Goal: Transaction & Acquisition: Download file/media

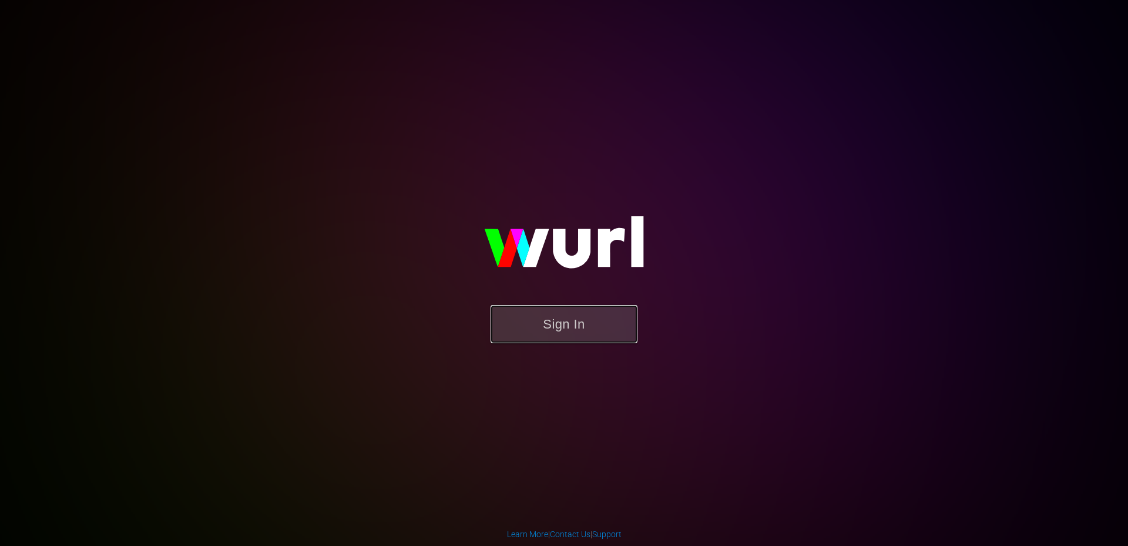
click at [554, 314] on button "Sign In" at bounding box center [563, 324] width 147 height 38
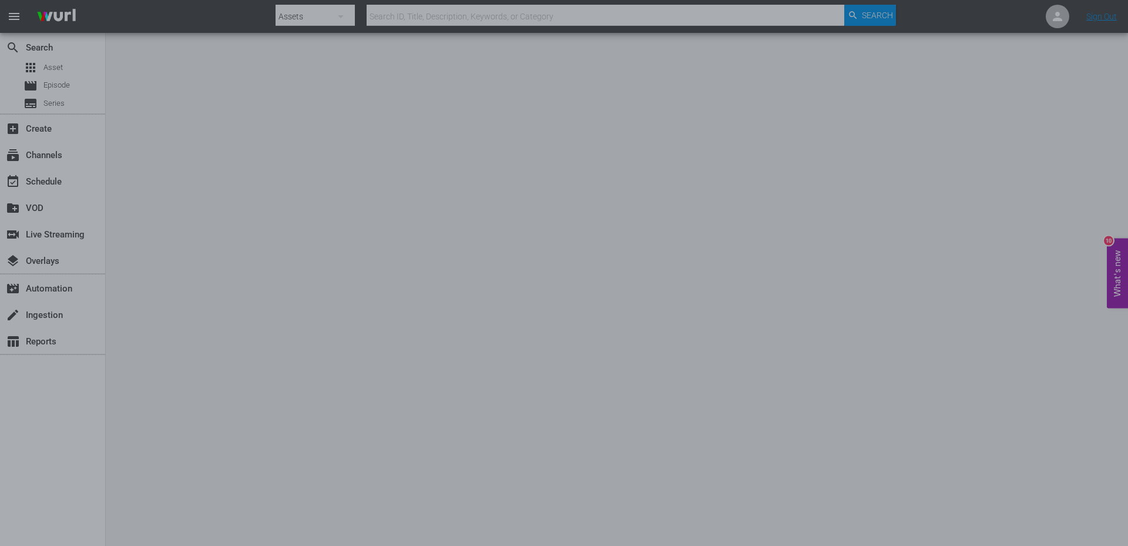
click at [210, 111] on div at bounding box center [564, 273] width 1128 height 546
click at [210, 111] on body "menu Search By Assets Search ID, Title, Description, Keywords, or Category Sear…" at bounding box center [564, 273] width 1128 height 546
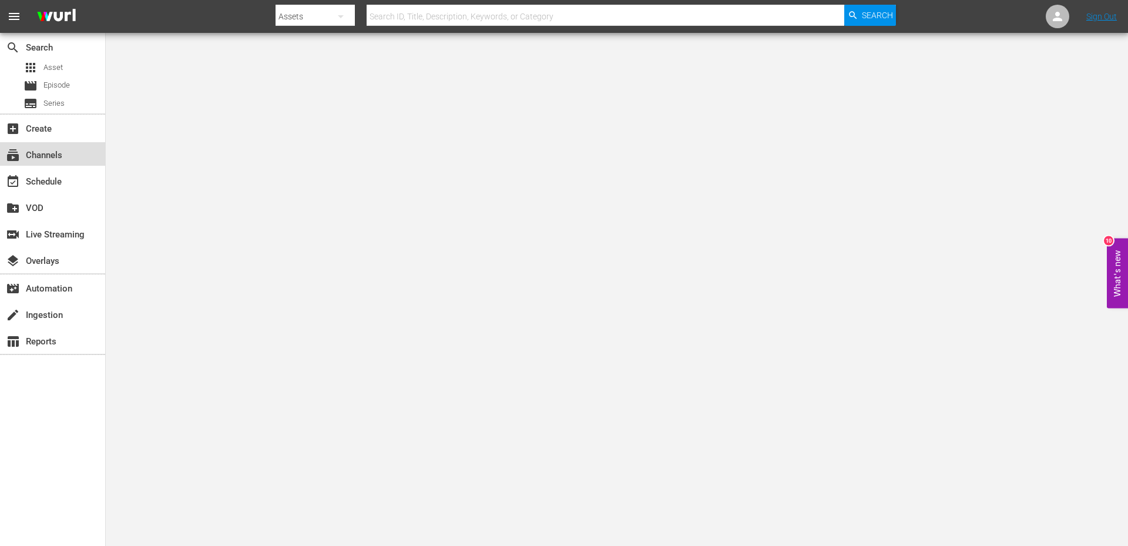
click at [29, 159] on div "subscriptions Channels" at bounding box center [33, 153] width 66 height 11
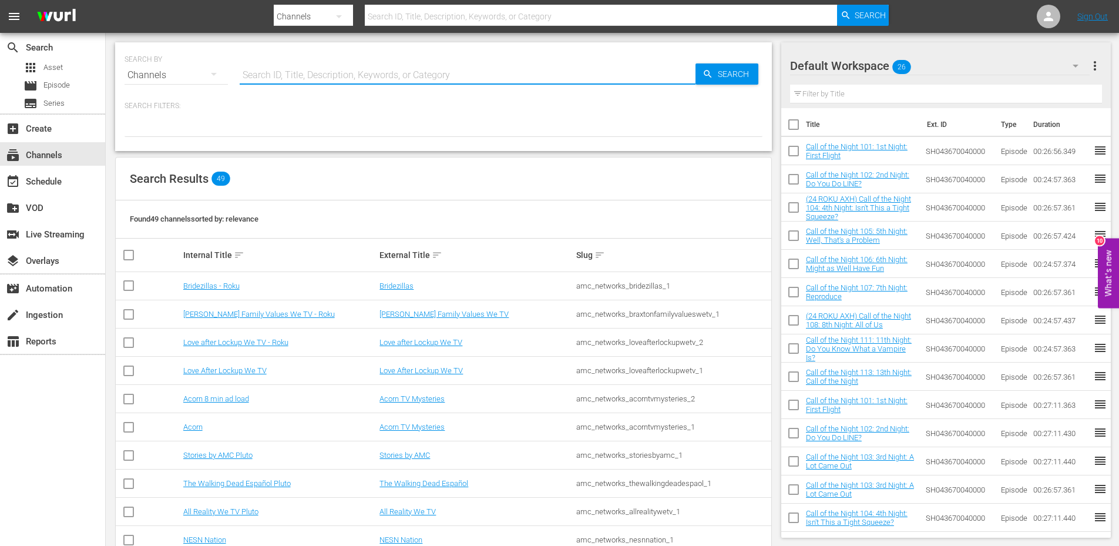
click at [253, 71] on input "text" at bounding box center [468, 75] width 456 height 28
type input "A"
type input "Anime x HIDIVE"
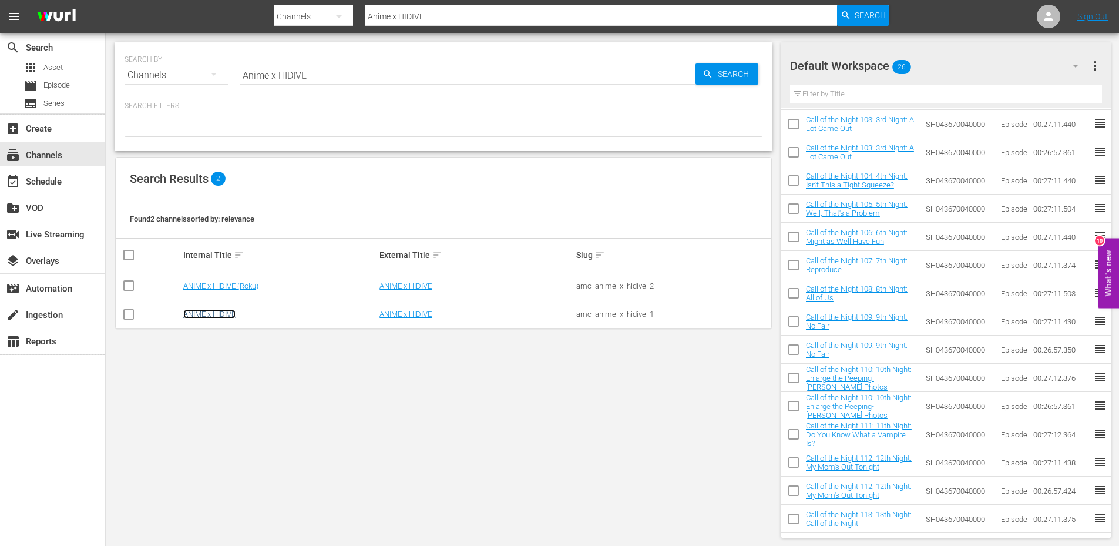
scroll to position [1, 0]
click at [216, 317] on link "ANIME x HIDIVE" at bounding box center [209, 313] width 52 height 9
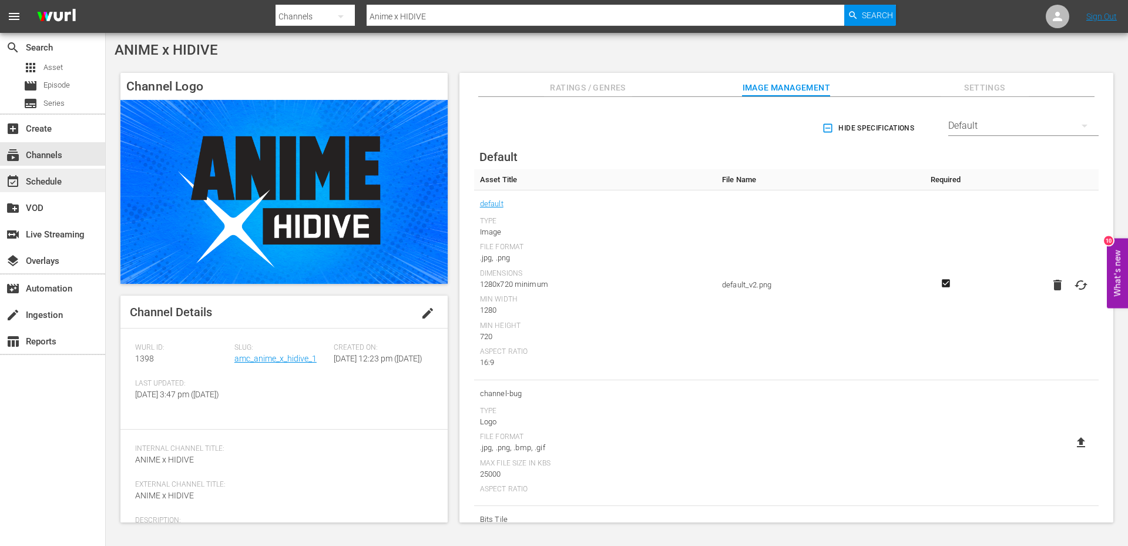
click at [52, 176] on div "event_available Schedule" at bounding box center [33, 179] width 66 height 11
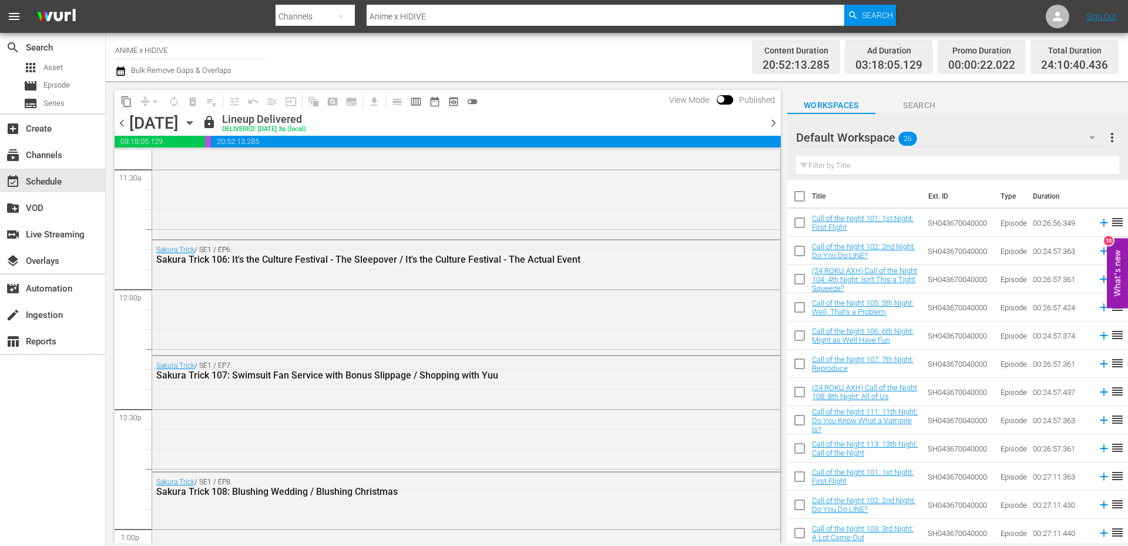
scroll to position [2739, 0]
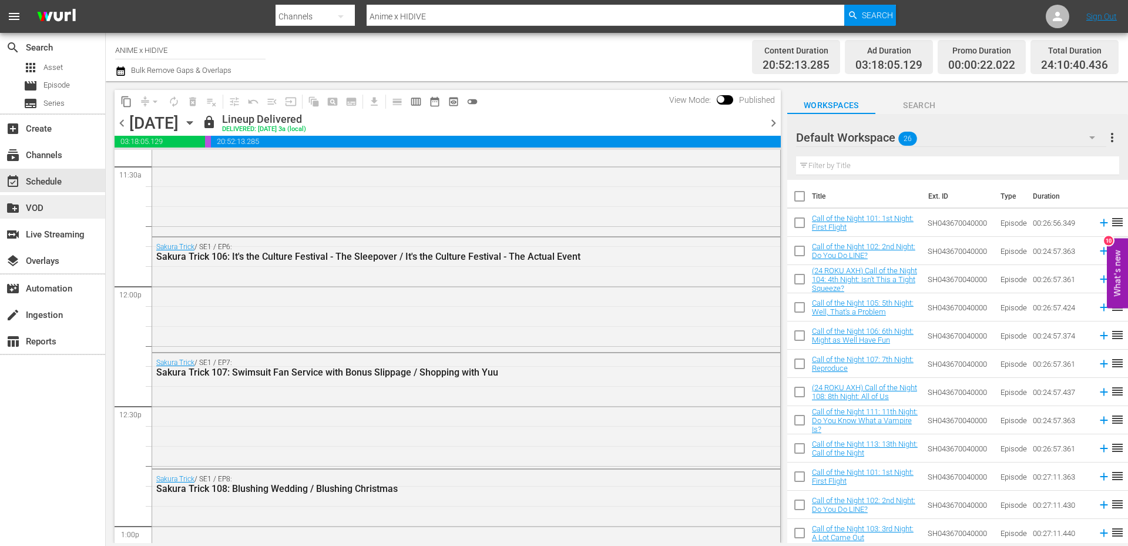
click at [60, 217] on div "create_new_folder VOD" at bounding box center [52, 206] width 105 height 23
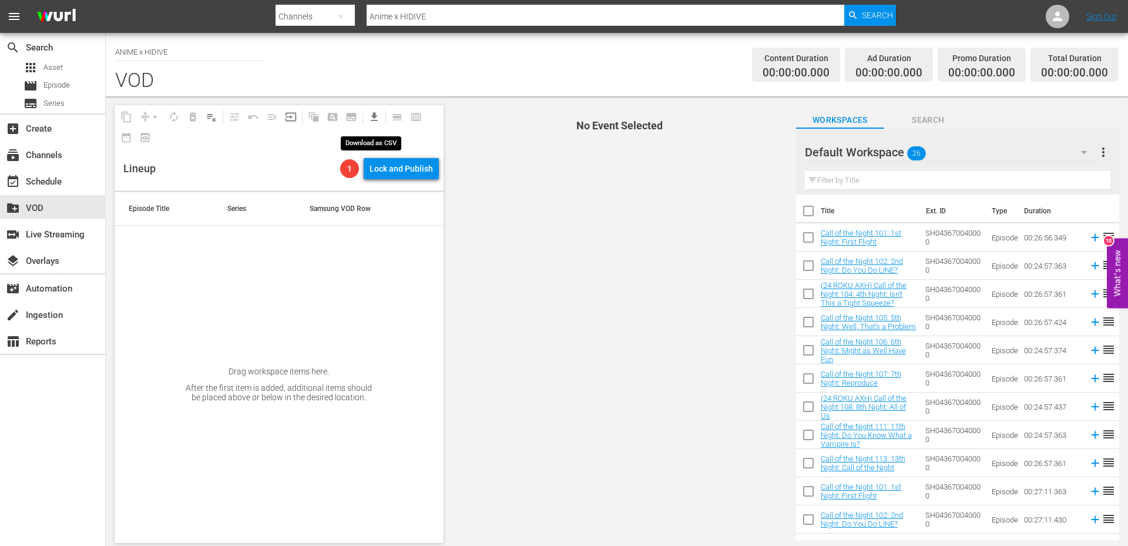
click at [374, 117] on span "get_app" at bounding box center [374, 117] width 12 height 12
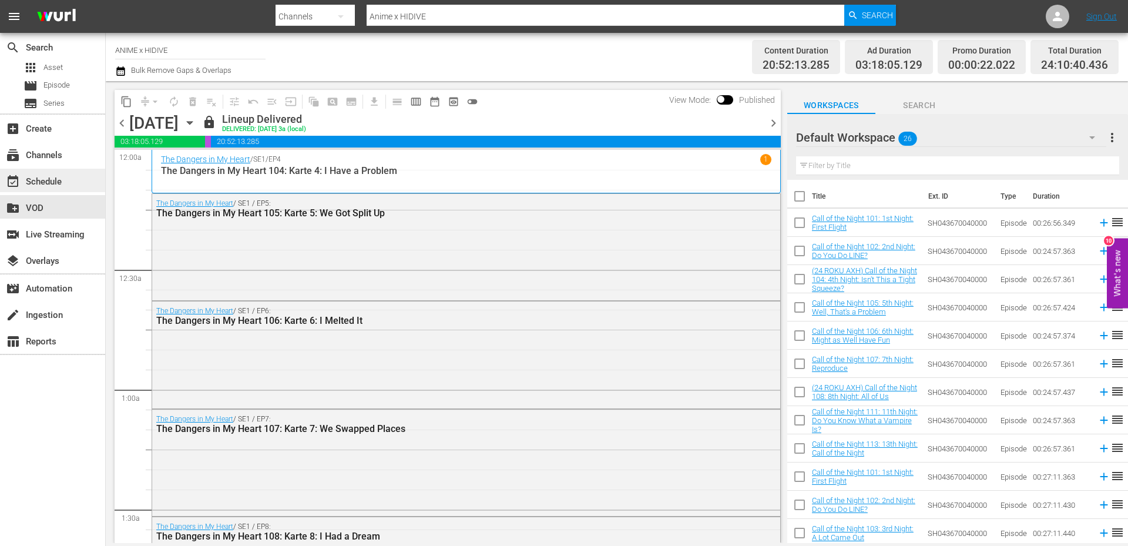
click at [26, 179] on div "event_available Schedule" at bounding box center [33, 179] width 66 height 11
click at [39, 158] on div "subscriptions Channels" at bounding box center [33, 153] width 66 height 11
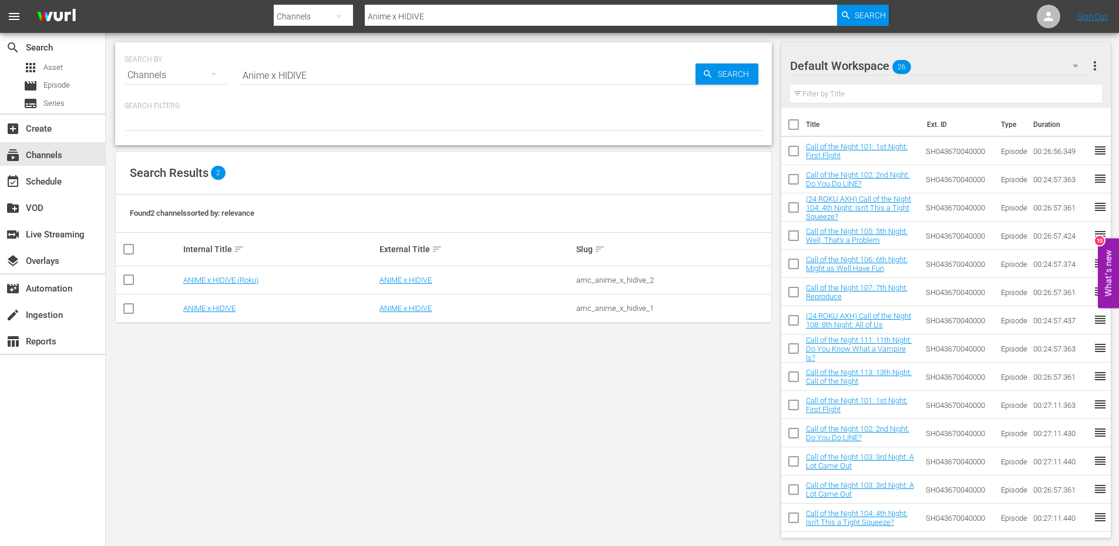
click at [127, 280] on input "checkbox" at bounding box center [129, 282] width 14 height 14
checkbox input "true"
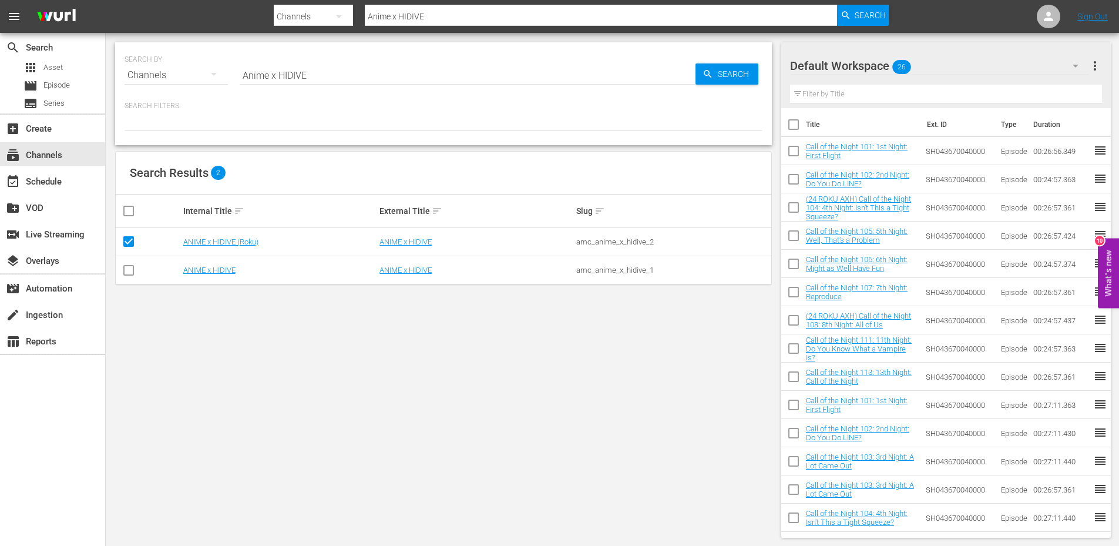
click at [132, 269] on input "checkbox" at bounding box center [129, 272] width 14 height 14
checkbox input "true"
click at [47, 185] on div "event_available Schedule" at bounding box center [33, 179] width 66 height 11
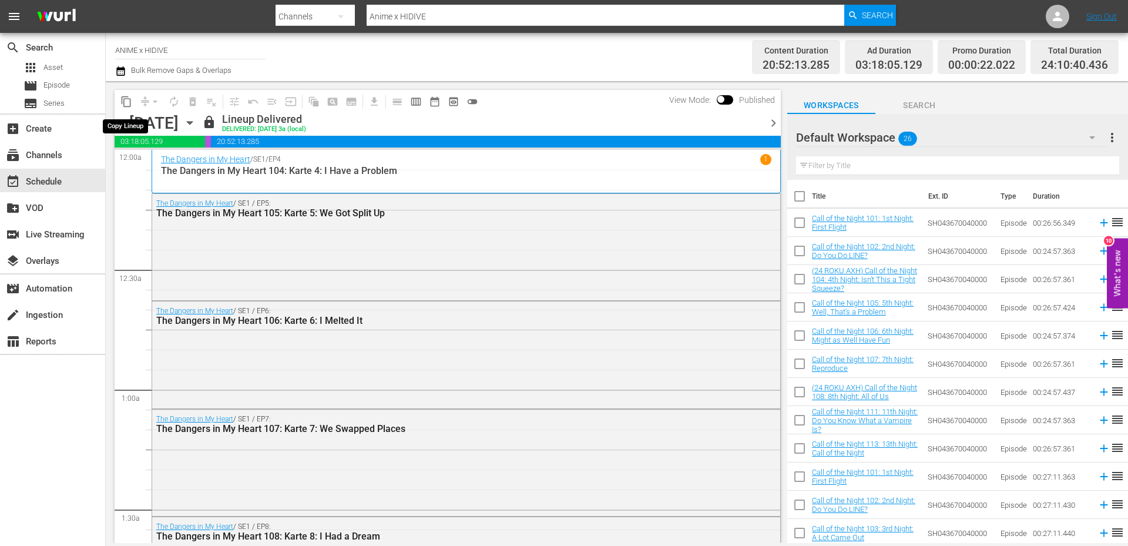
click at [125, 105] on span "content_copy" at bounding box center [126, 102] width 12 height 12
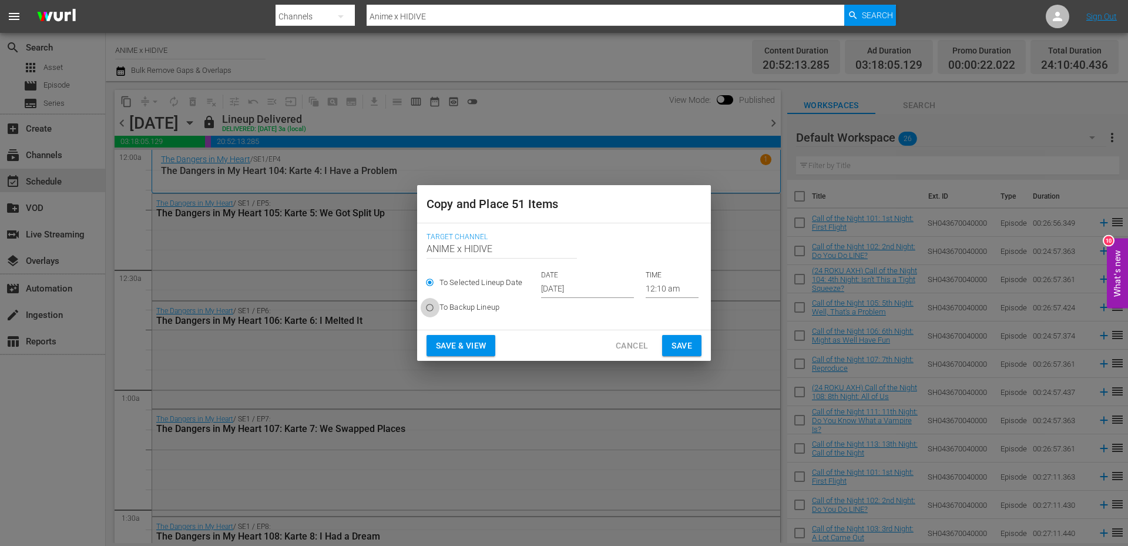
click at [430, 308] on input "To Backup Lineup" at bounding box center [429, 309] width 19 height 19
radio input "true"
click at [556, 162] on div "Copy and Place 51 Items Target Channel Channel Title ANIME x HIDIVE To Selected…" at bounding box center [564, 273] width 1128 height 546
click at [629, 347] on span "Cancel" at bounding box center [632, 345] width 32 height 15
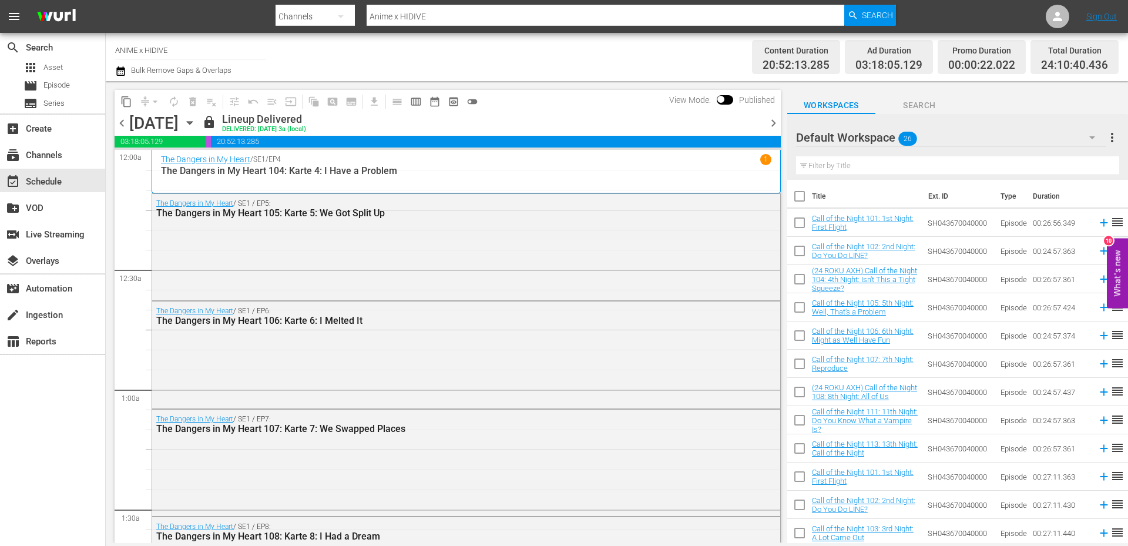
click at [928, 98] on button "Search" at bounding box center [919, 101] width 88 height 23
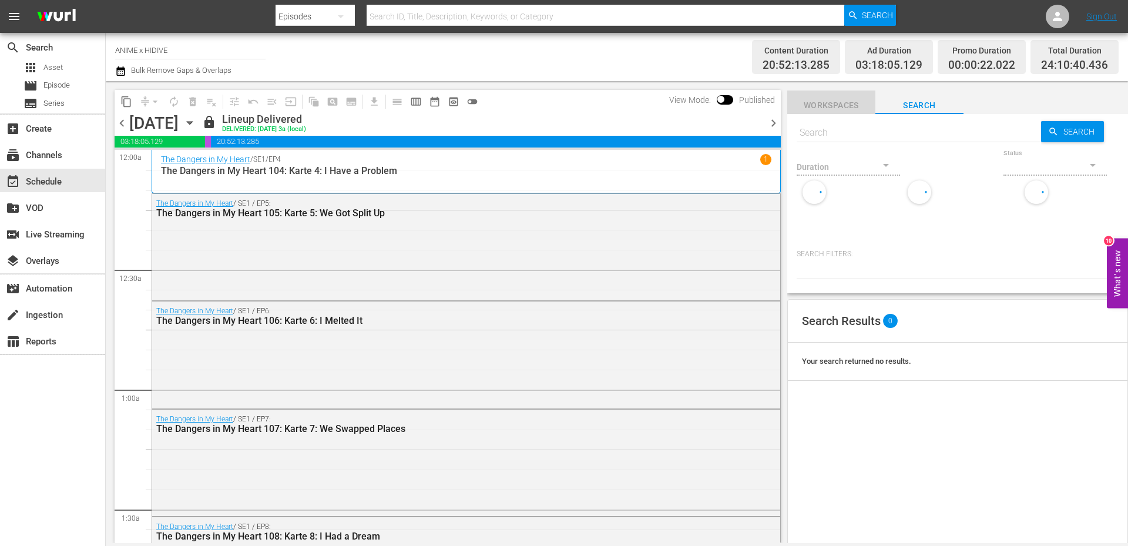
click at [828, 104] on span "Workspaces" at bounding box center [831, 105] width 88 height 15
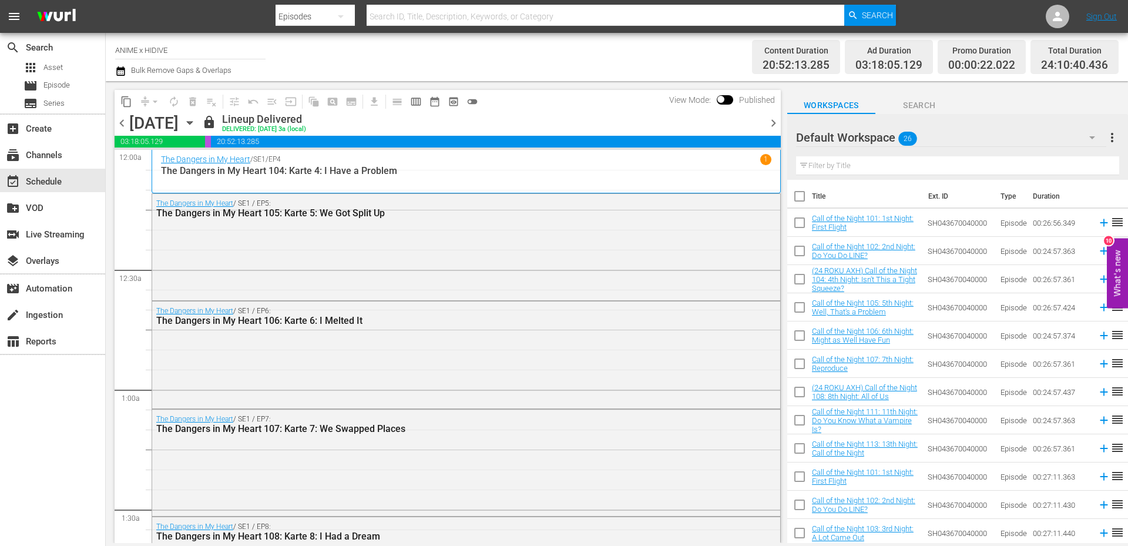
click at [1114, 135] on span "more_vert" at bounding box center [1112, 137] width 14 height 14
click at [1021, 160] on div "Clear All Workspace Items" at bounding box center [1036, 160] width 138 height 21
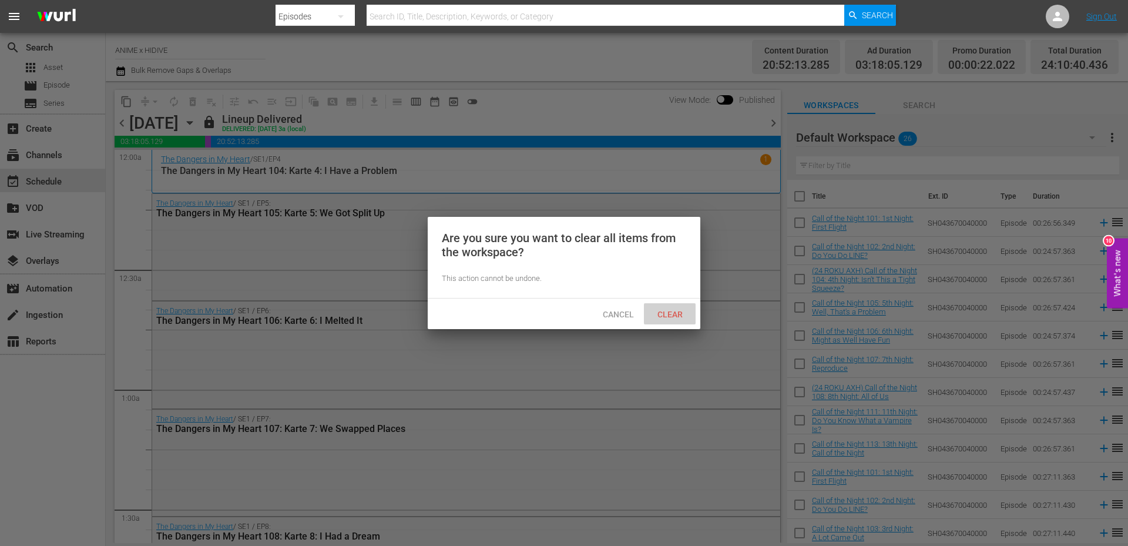
click at [660, 313] on span "Clear" at bounding box center [670, 314] width 44 height 9
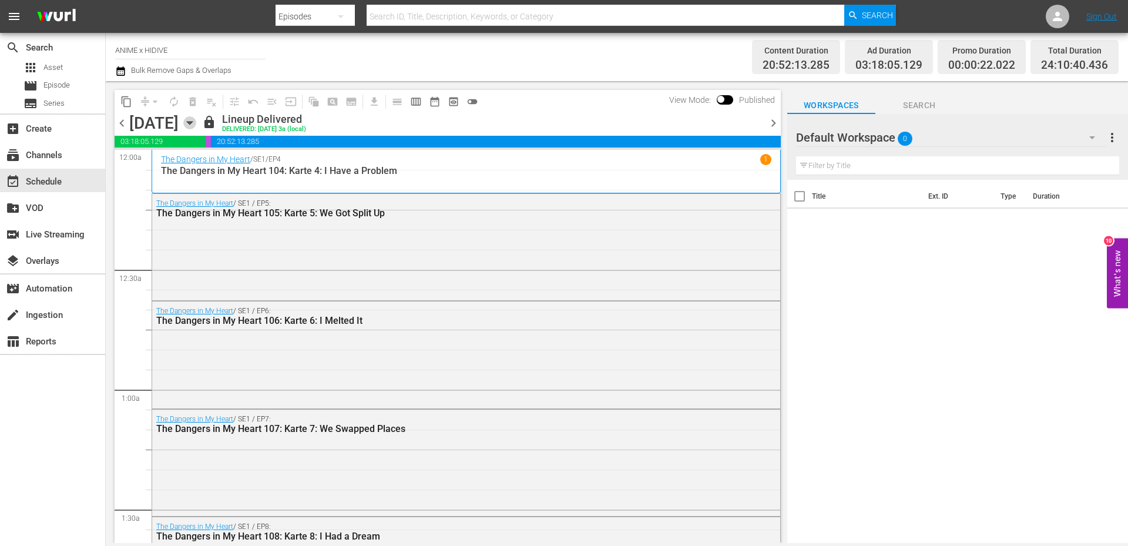
click at [196, 120] on icon "button" at bounding box center [189, 122] width 13 height 13
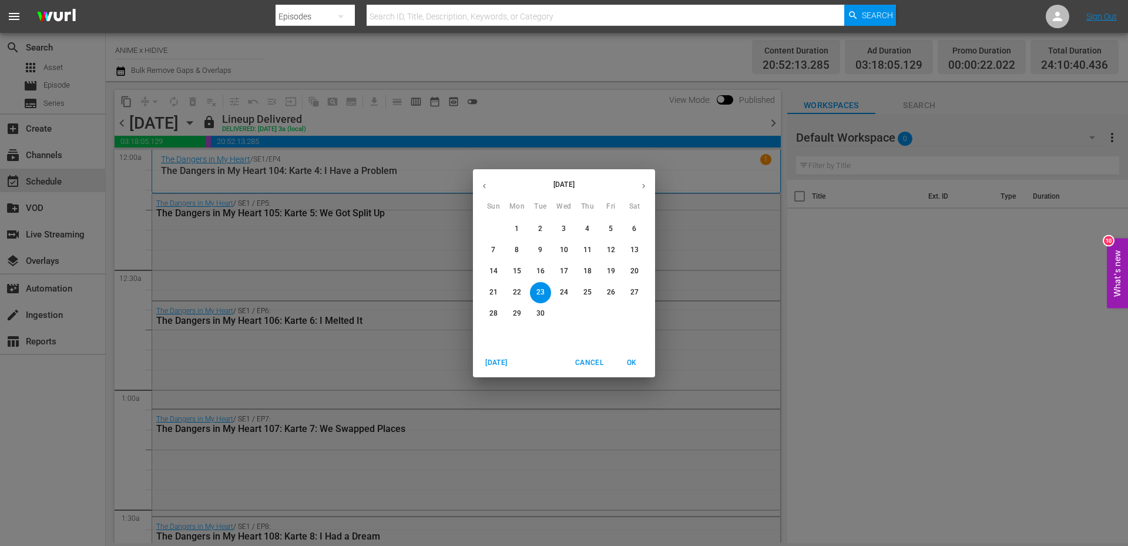
click at [540, 314] on p "30" at bounding box center [540, 313] width 8 height 10
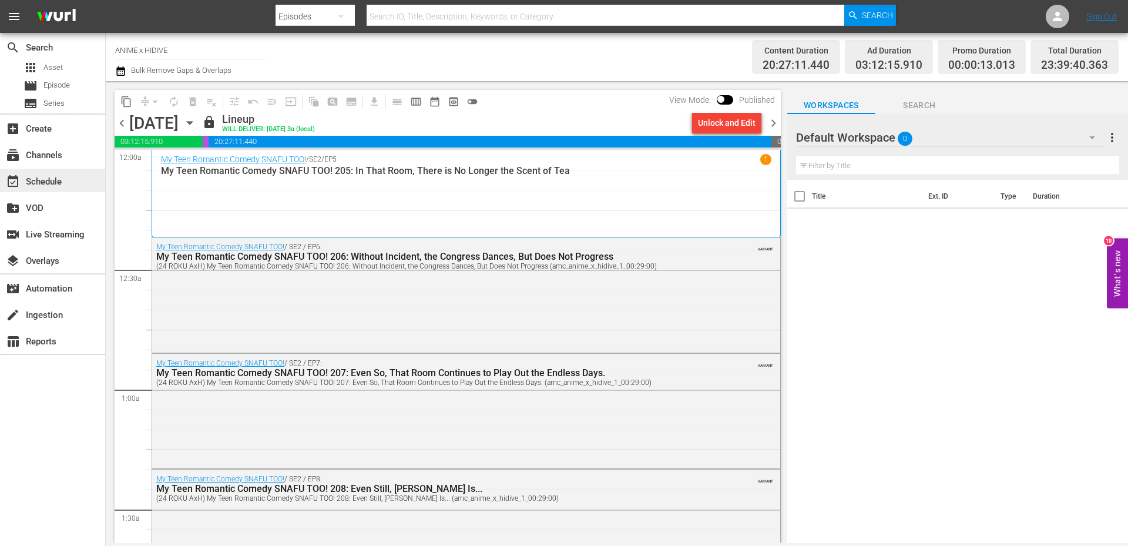
click at [25, 182] on div "event_available Schedule" at bounding box center [33, 179] width 66 height 11
click at [39, 155] on div "subscriptions Channels" at bounding box center [33, 153] width 66 height 11
type input "Anime x HIDIVE"
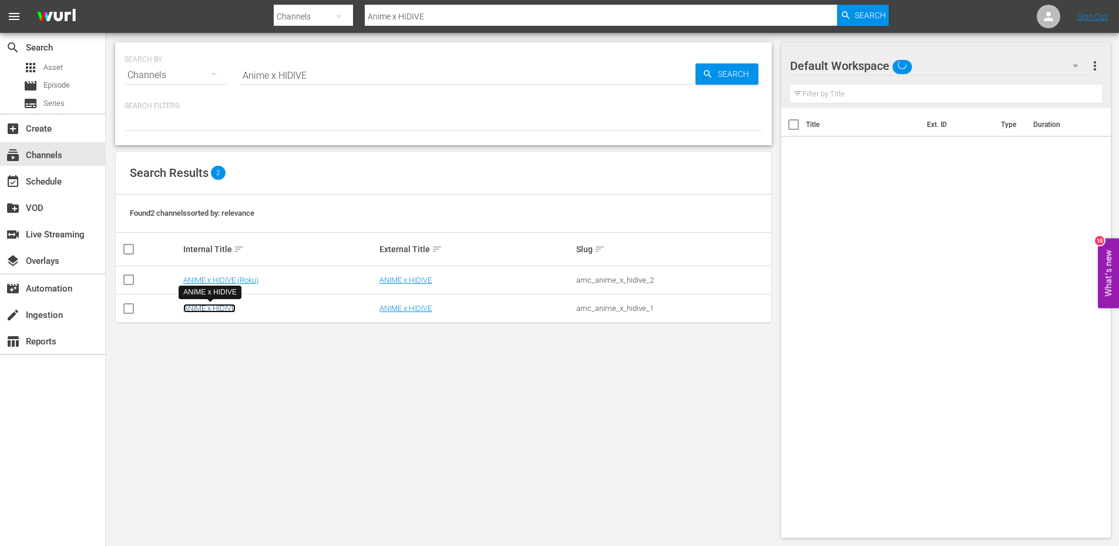
click at [206, 310] on link "ANIME x HIDIVE" at bounding box center [209, 308] width 52 height 9
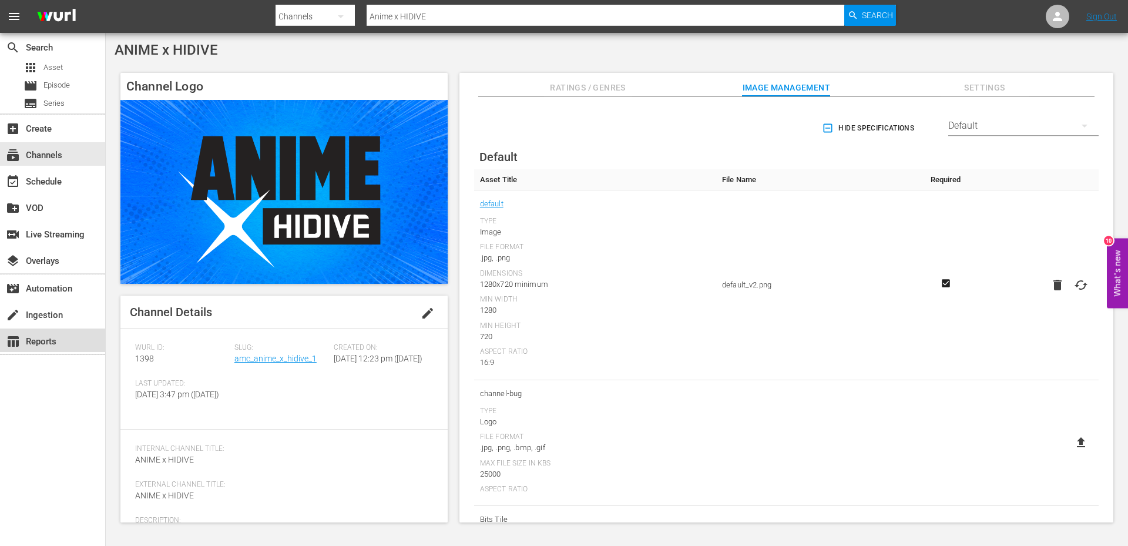
click at [33, 344] on div "table_chart Reports" at bounding box center [33, 339] width 66 height 11
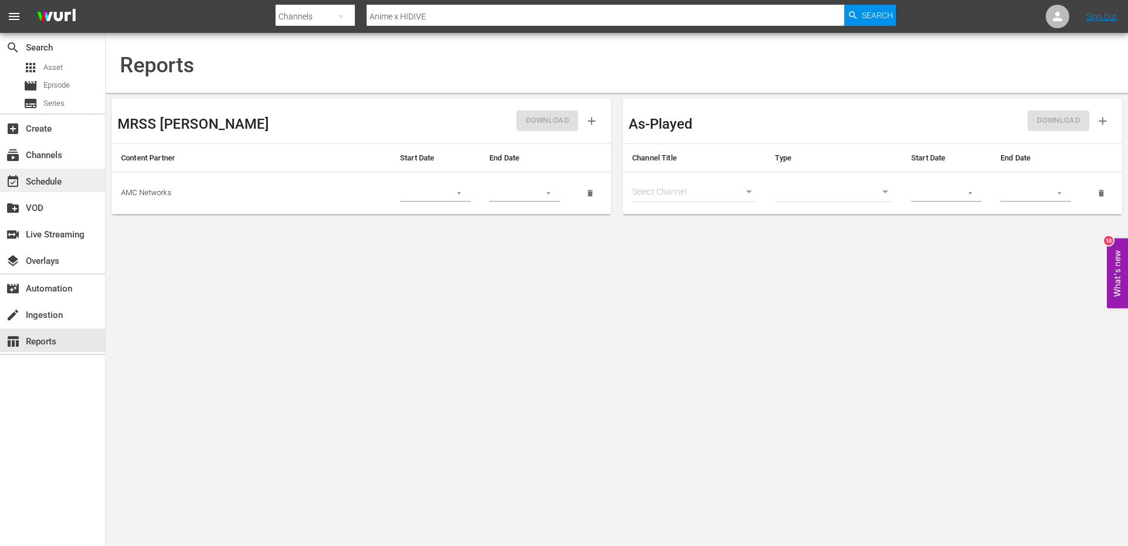
click at [44, 180] on div "event_available Schedule" at bounding box center [33, 179] width 66 height 11
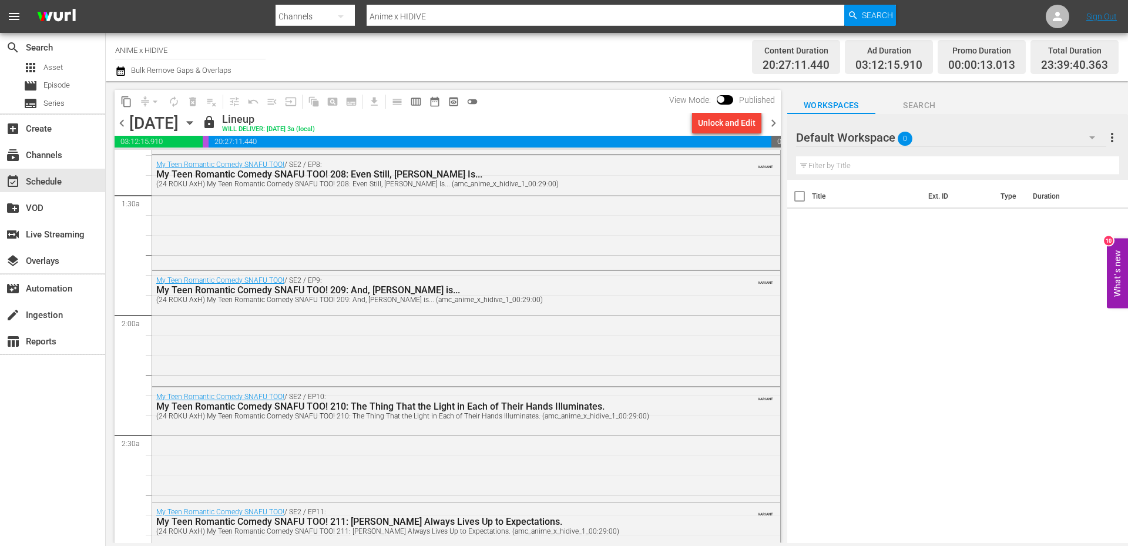
scroll to position [314, 0]
click at [438, 101] on span "date_range_outlined" at bounding box center [435, 102] width 12 height 12
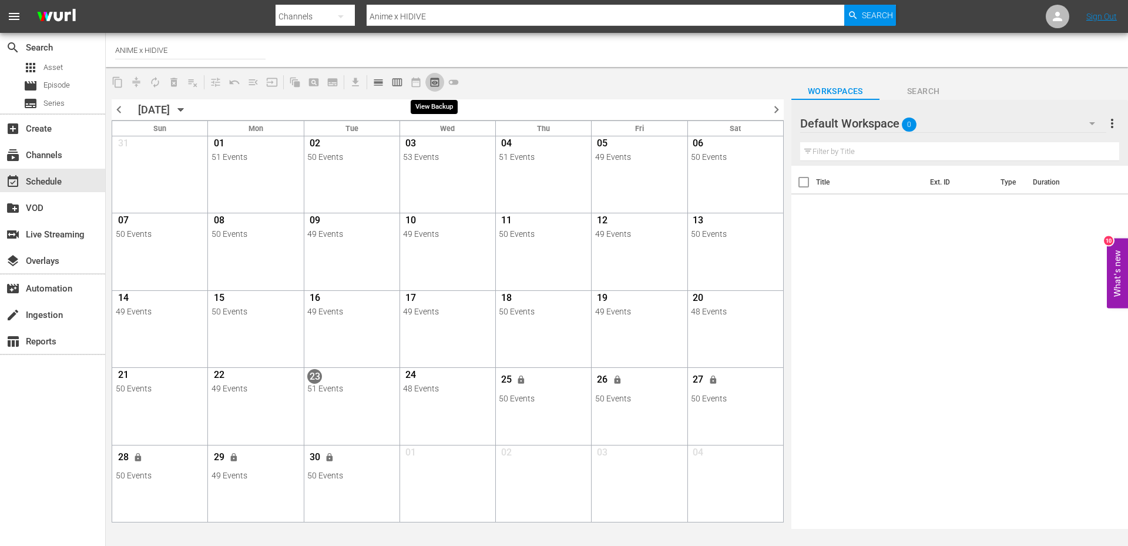
click at [435, 78] on span "preview_outlined" at bounding box center [435, 82] width 12 height 12
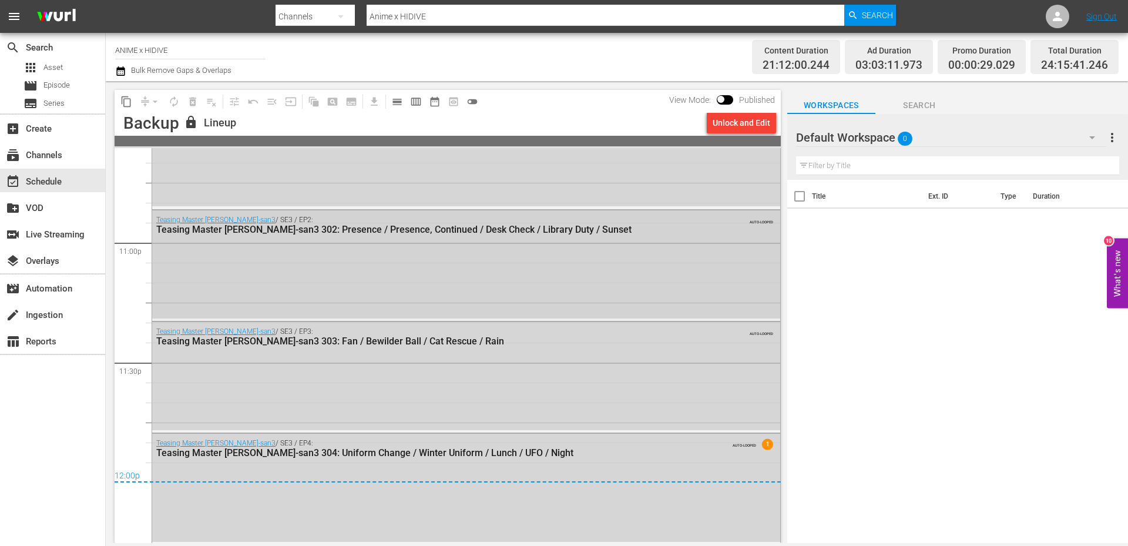
scroll to position [5419, 0]
click at [45, 342] on div "table_chart Reports" at bounding box center [33, 339] width 66 height 11
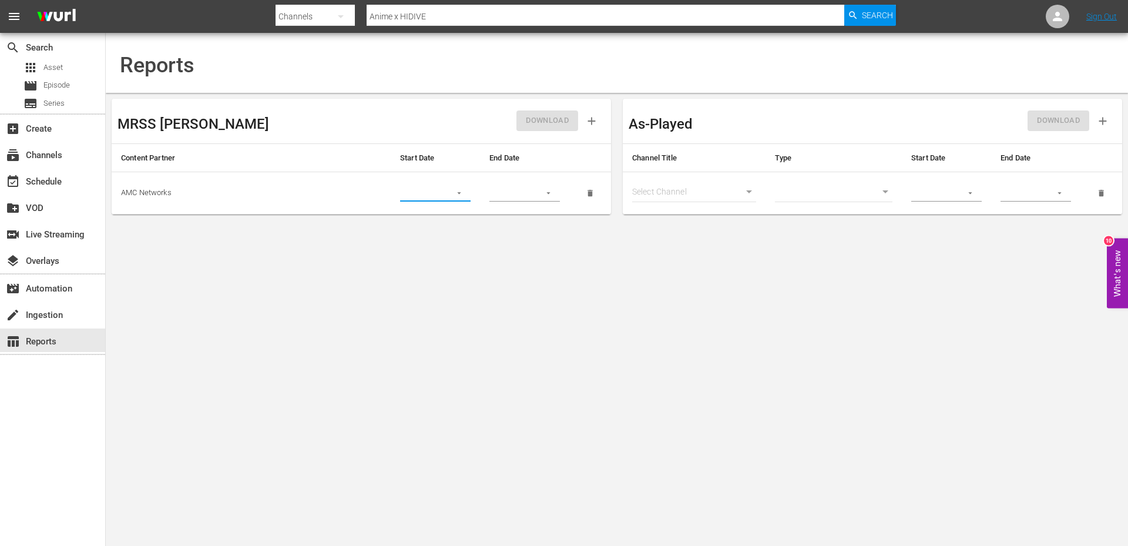
click at [421, 190] on input "text" at bounding box center [421, 193] width 43 height 18
click at [460, 189] on icon "button" at bounding box center [459, 193] width 9 height 9
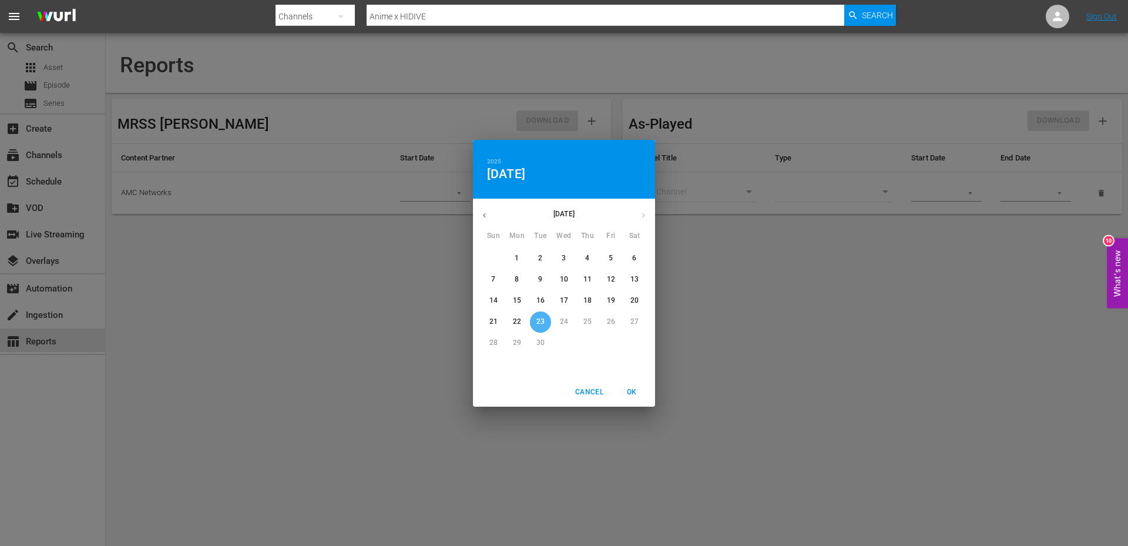
click at [538, 317] on p "23" at bounding box center [540, 322] width 8 height 10
click at [637, 394] on span "OK" at bounding box center [631, 392] width 28 height 12
type input "[DATE]"
click at [637, 394] on span "OK" at bounding box center [631, 392] width 28 height 12
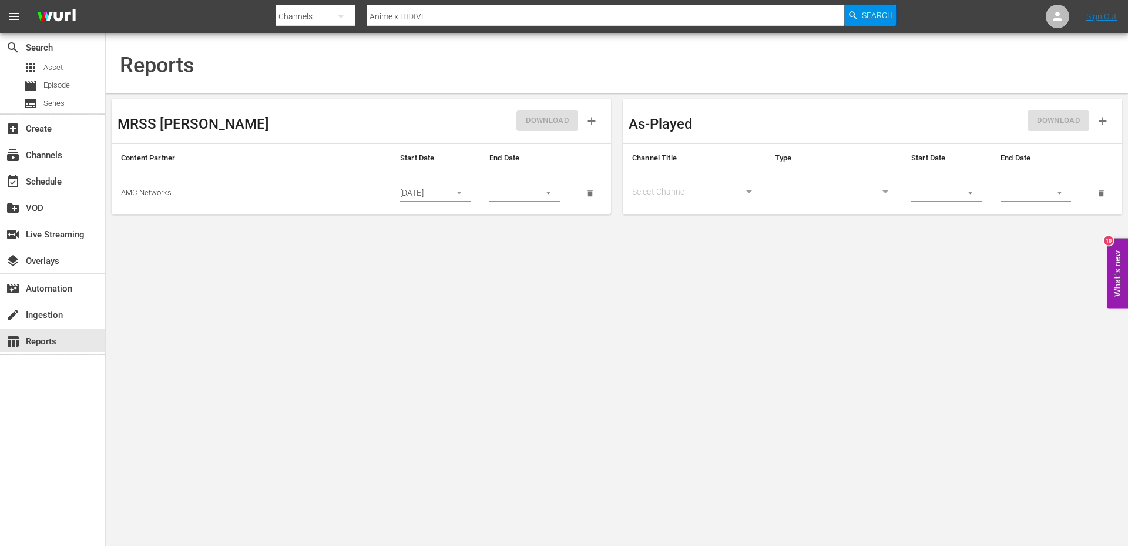
click at [547, 189] on icon "button" at bounding box center [548, 193] width 9 height 9
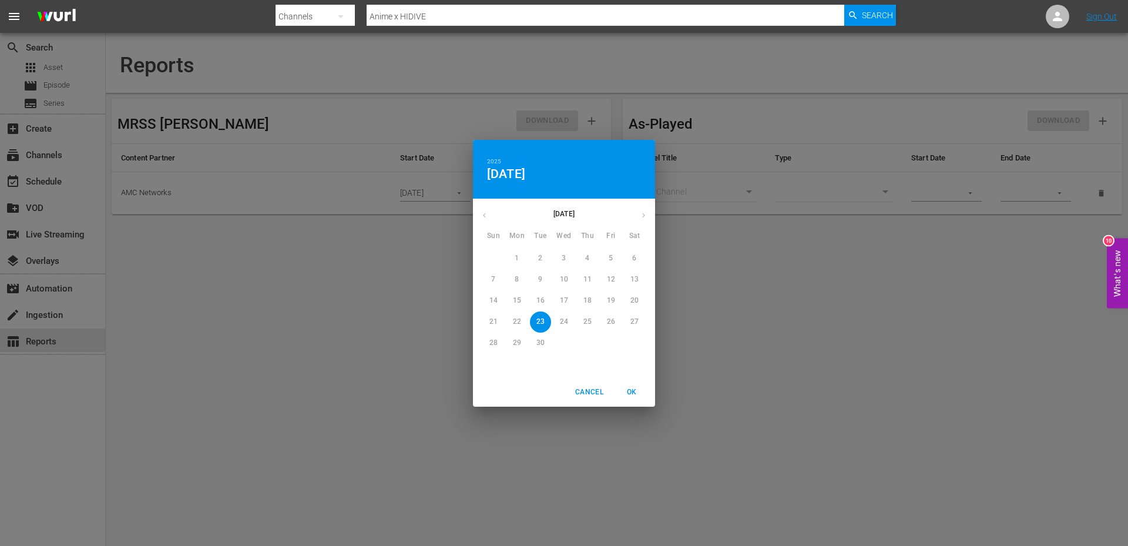
click at [643, 213] on div "[DATE]" at bounding box center [564, 215] width 182 height 23
click at [643, 214] on div "[DATE]" at bounding box center [564, 215] width 182 height 23
click at [539, 345] on div "30" at bounding box center [540, 342] width 23 height 21
click at [539, 348] on div "30" at bounding box center [540, 342] width 23 height 21
click at [593, 395] on span "Cancel" at bounding box center [589, 392] width 28 height 12
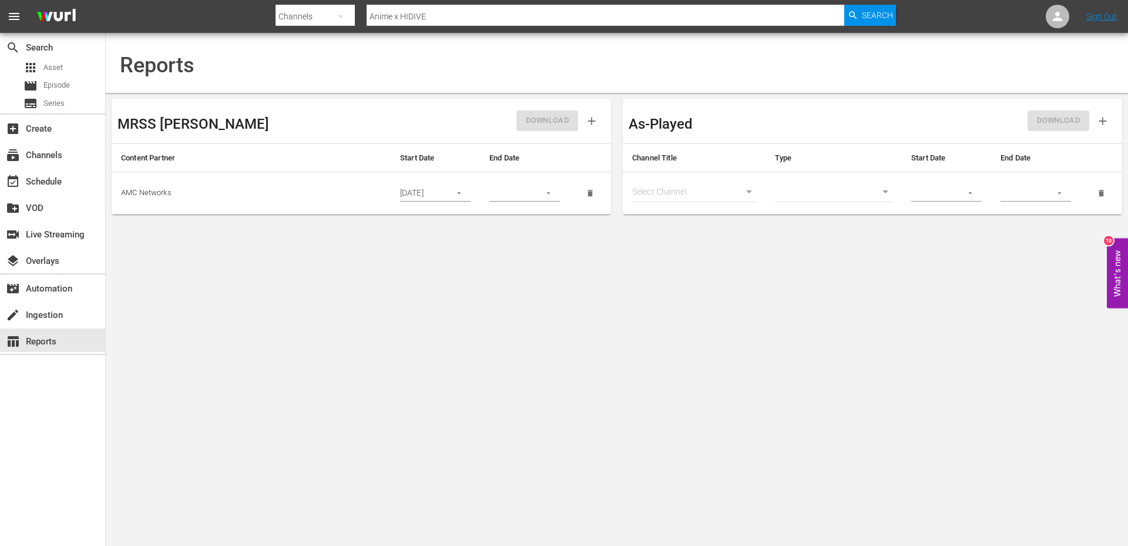
click at [660, 191] on body "menu Search By Channels Search ID, Title, Description, Keywords, or Category An…" at bounding box center [564, 273] width 1128 height 546
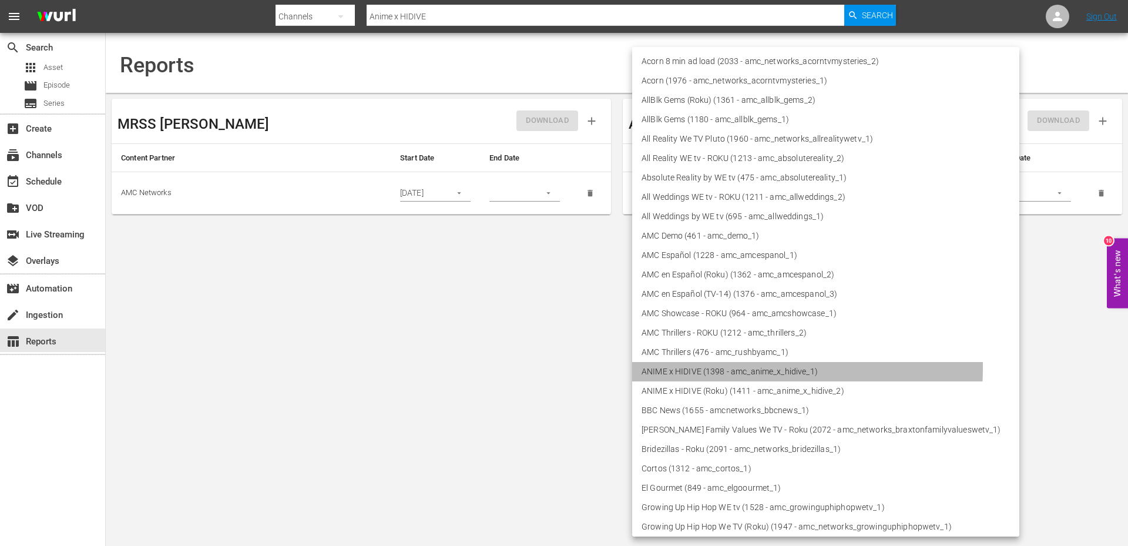
click at [654, 367] on li "ANIME x HIDIVE (1398 - amc_anime_x_hidive_1)" at bounding box center [825, 371] width 387 height 19
type input "1398"
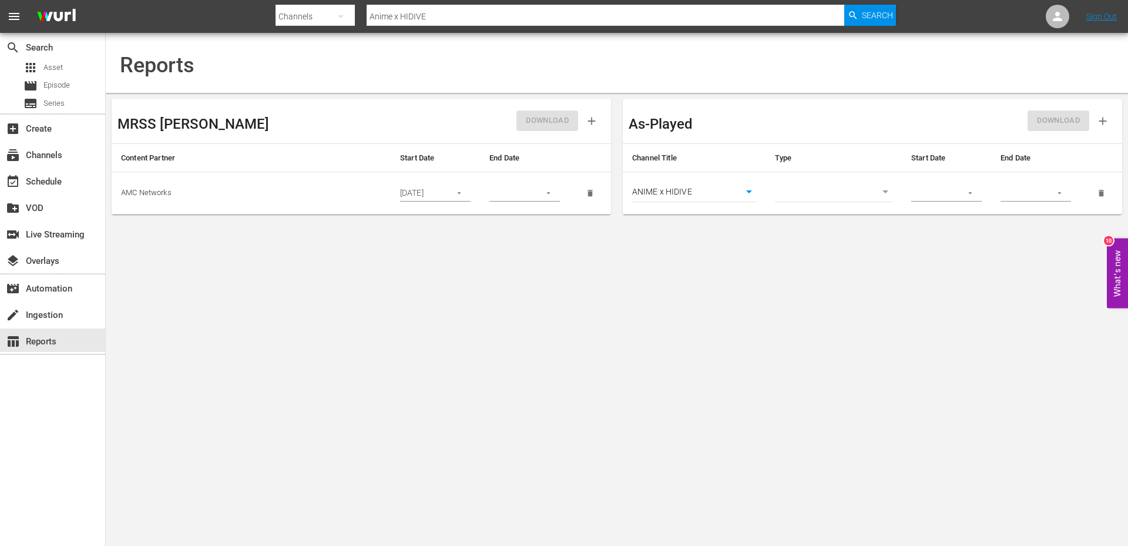
click at [876, 191] on body "menu Search By Channels Search ID, Title, Description, Keywords, or Category An…" at bounding box center [564, 273] width 1128 height 546
click at [811, 210] on li "Episode" at bounding box center [833, 211] width 117 height 19
type input "episode"
click at [927, 191] on input "text" at bounding box center [932, 193] width 43 height 18
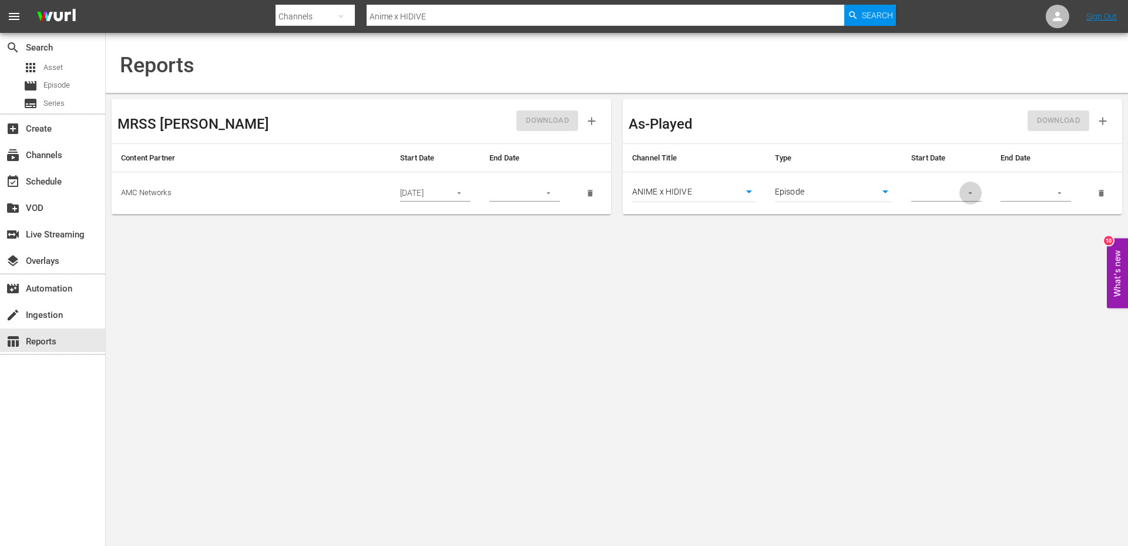
click at [975, 193] on button "button" at bounding box center [970, 192] width 23 height 23
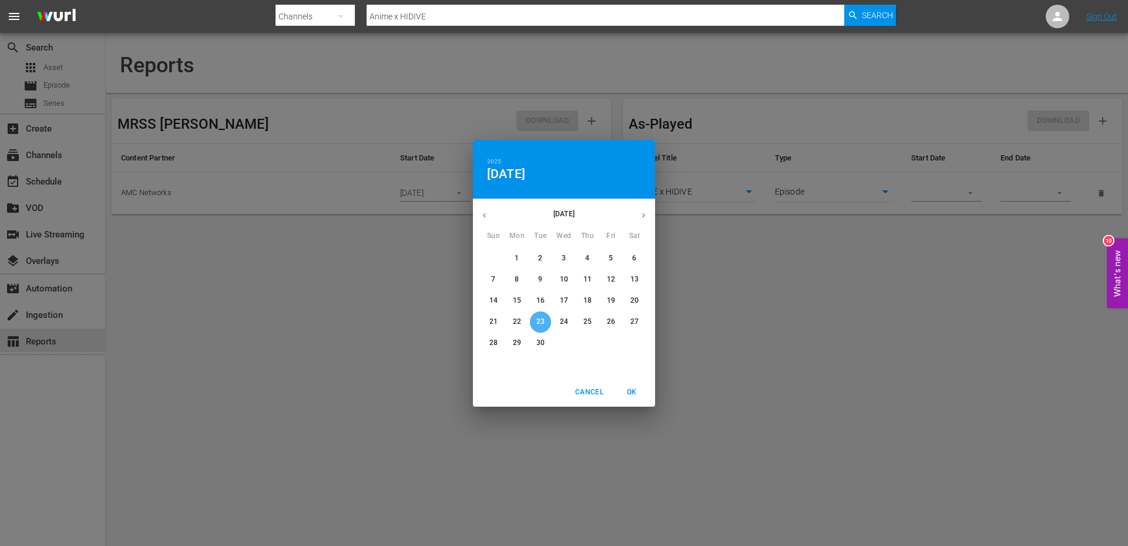
click at [537, 322] on p "23" at bounding box center [540, 322] width 8 height 10
click at [627, 389] on span "OK" at bounding box center [631, 392] width 28 height 12
type input "[DATE]"
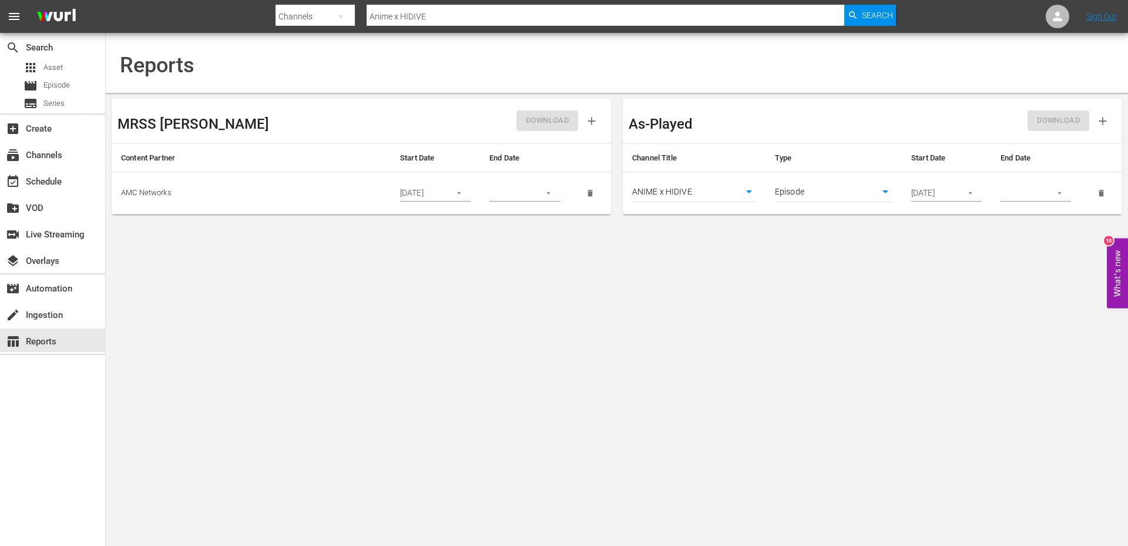
click at [1059, 194] on icon "button" at bounding box center [1059, 193] width 9 height 9
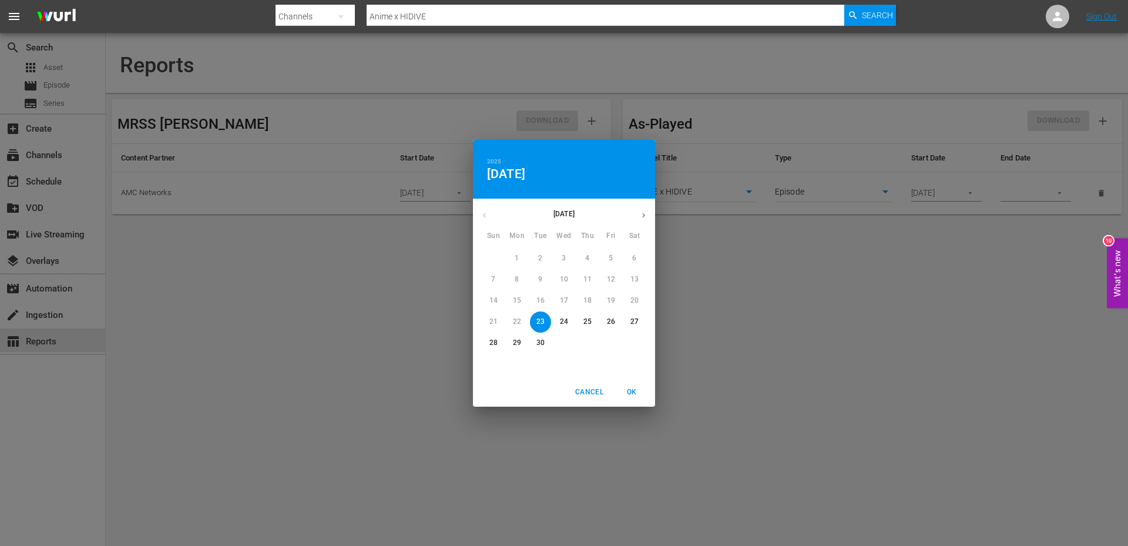
click at [646, 212] on icon "button" at bounding box center [643, 215] width 9 height 9
click at [603, 338] on span "31" at bounding box center [610, 343] width 21 height 10
click at [633, 391] on span "OK" at bounding box center [631, 392] width 28 height 12
type input "[DATE]"
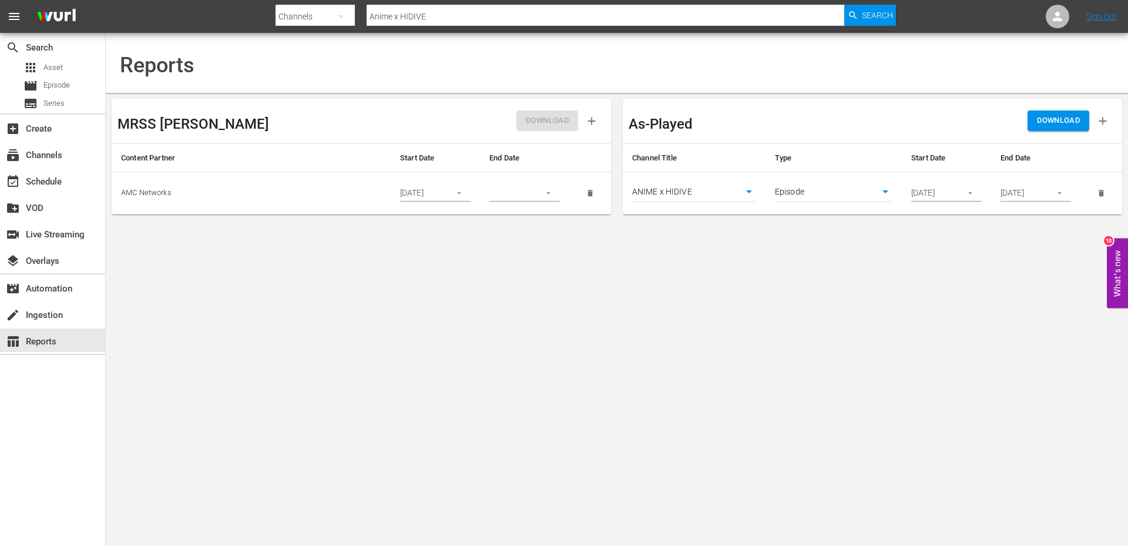
click at [1058, 125] on span "DOWNLOAD" at bounding box center [1058, 121] width 43 height 14
click at [1058, 125] on div "DOWNLOAD" at bounding box center [994, 121] width 244 height 33
